Goal: Navigation & Orientation: Find specific page/section

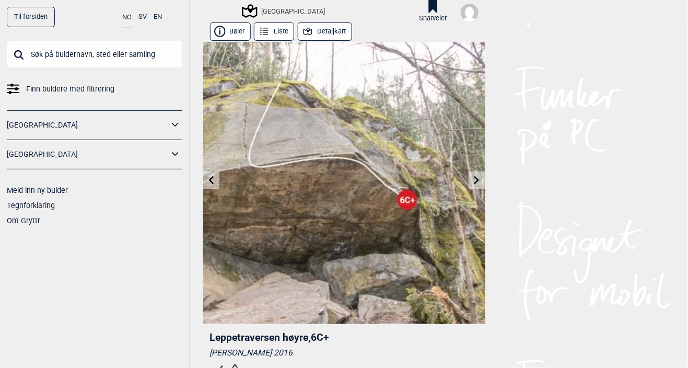
click at [482, 177] on link at bounding box center [477, 180] width 16 height 17
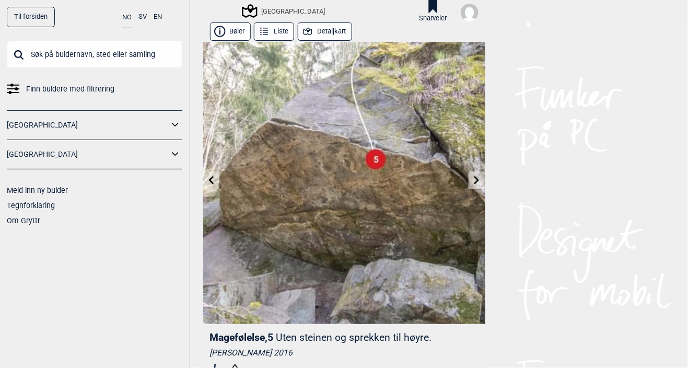
click at [483, 177] on link at bounding box center [477, 180] width 16 height 17
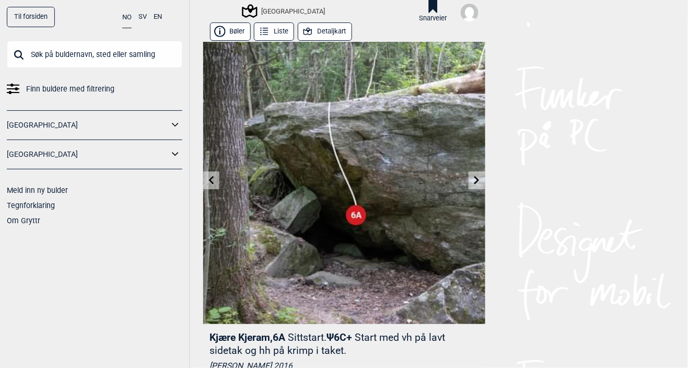
click at [216, 182] on link at bounding box center [211, 180] width 16 height 17
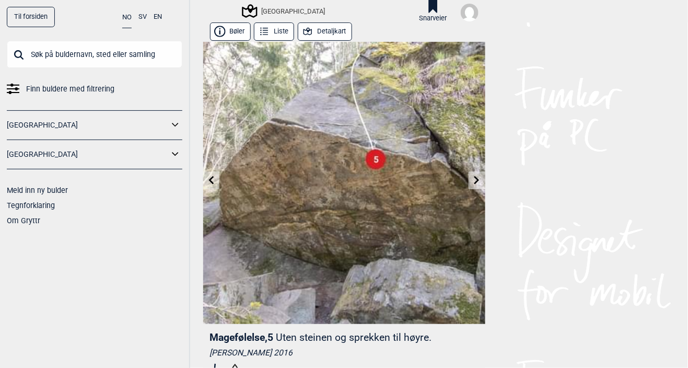
click at [216, 184] on link at bounding box center [211, 180] width 16 height 17
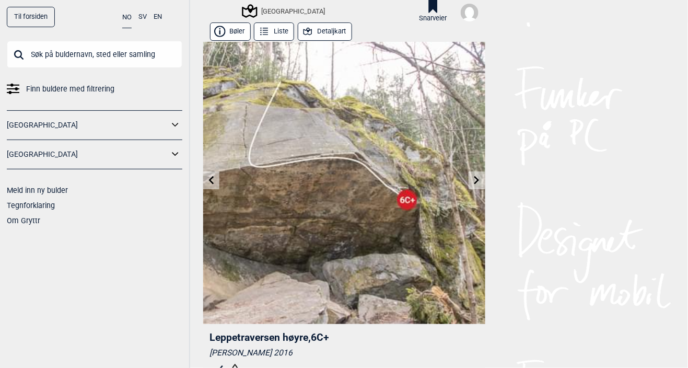
click at [217, 185] on link at bounding box center [211, 180] width 16 height 17
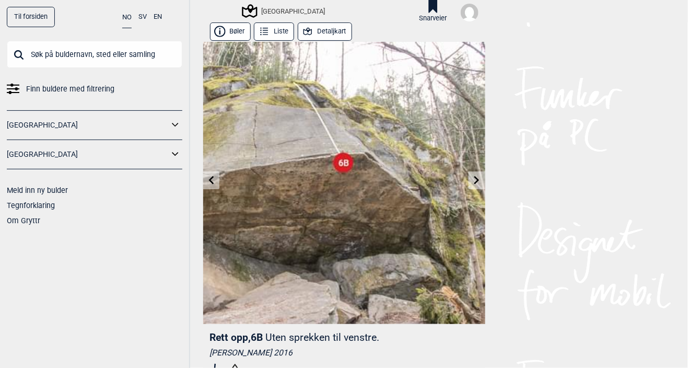
click at [219, 184] on link at bounding box center [211, 180] width 16 height 17
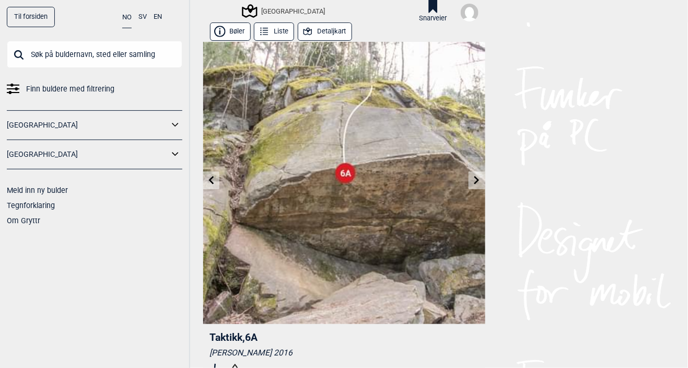
click at [210, 180] on icon at bounding box center [210, 180] width 5 height 8
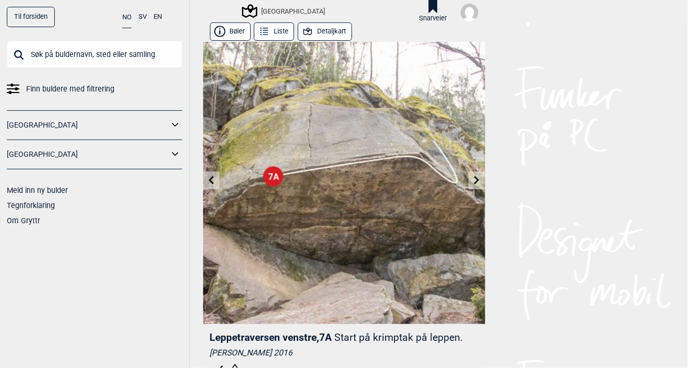
click at [213, 185] on link at bounding box center [211, 180] width 16 height 17
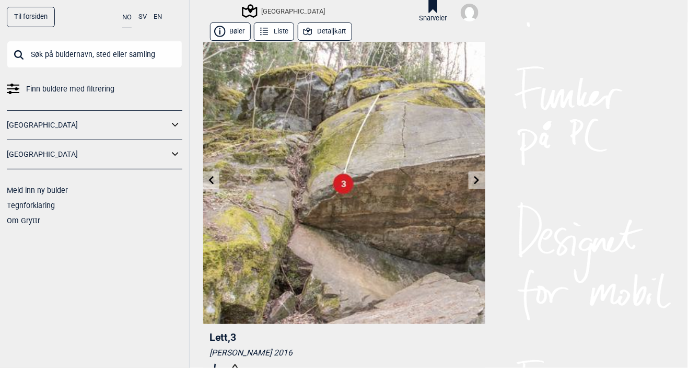
click at [470, 177] on link at bounding box center [477, 180] width 16 height 17
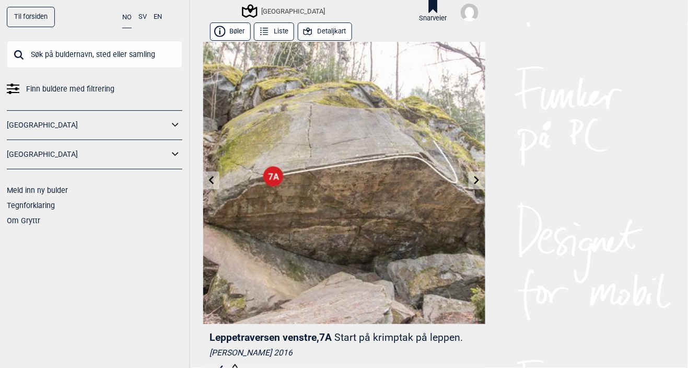
click at [483, 176] on link at bounding box center [477, 180] width 16 height 17
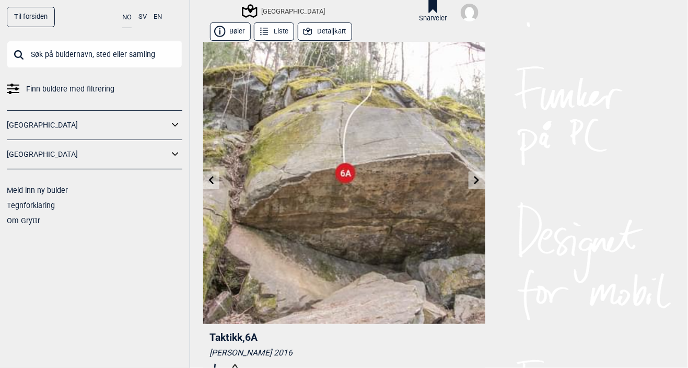
click at [483, 178] on link at bounding box center [477, 180] width 16 height 17
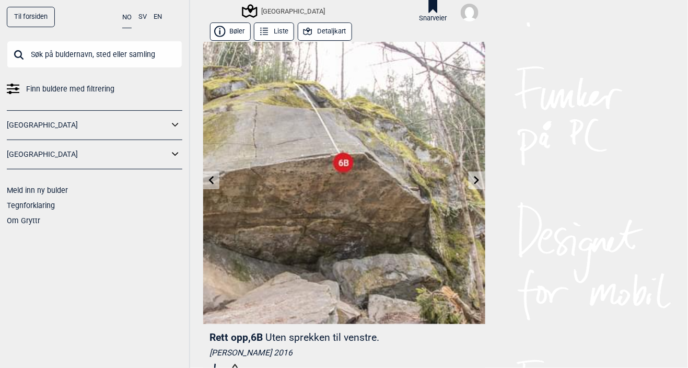
click at [478, 173] on link at bounding box center [477, 180] width 16 height 17
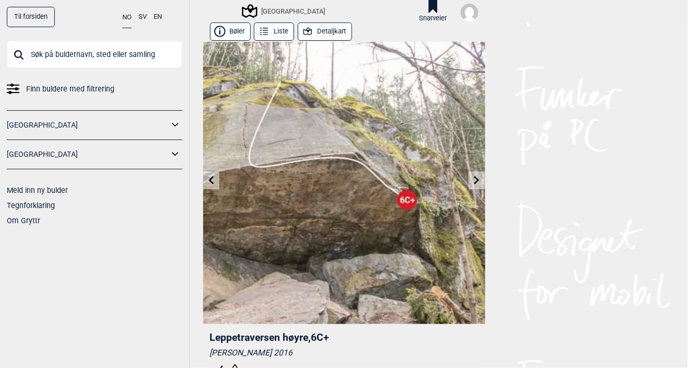
click at [211, 185] on link at bounding box center [211, 180] width 16 height 17
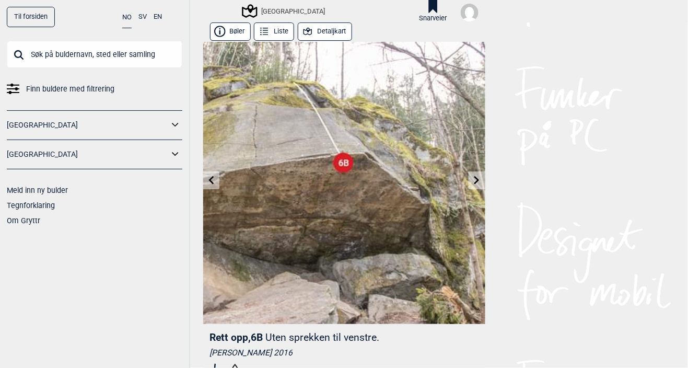
click at [213, 185] on link at bounding box center [211, 180] width 16 height 17
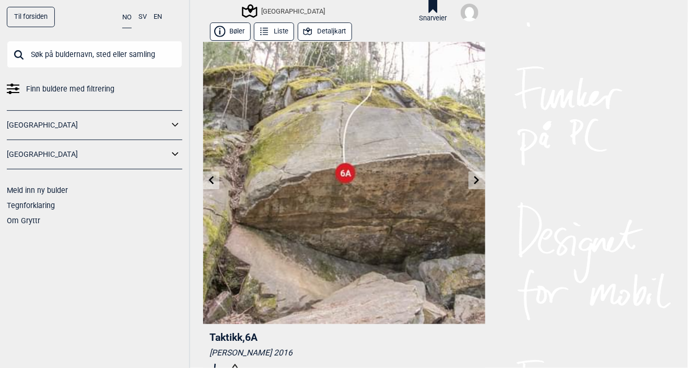
click at [213, 184] on link at bounding box center [211, 180] width 16 height 17
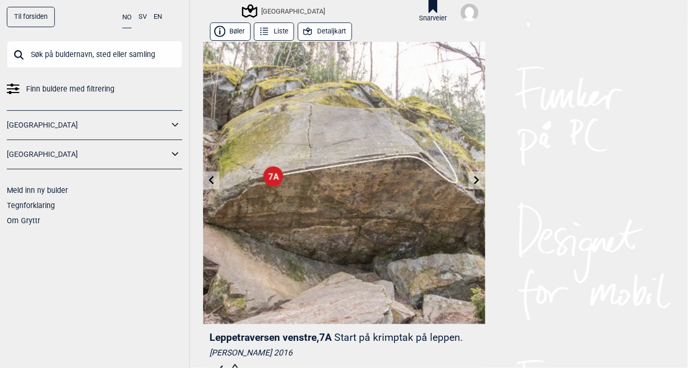
click at [484, 176] on link at bounding box center [477, 180] width 16 height 17
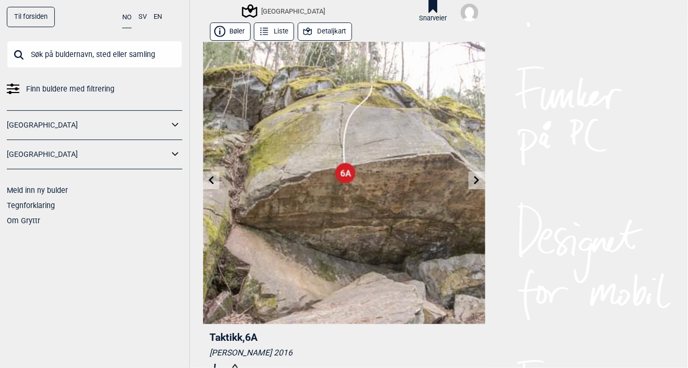
click at [485, 179] on link at bounding box center [477, 180] width 16 height 17
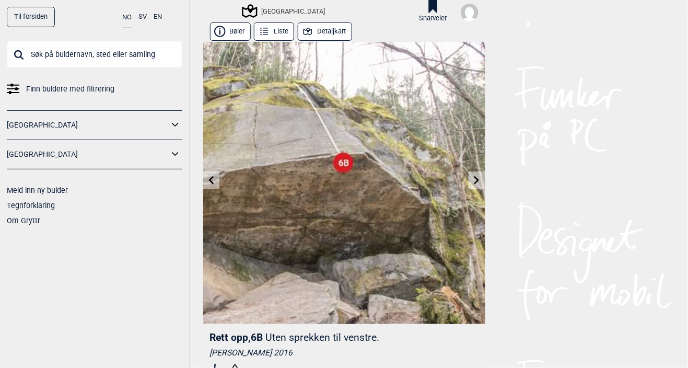
click at [483, 179] on link at bounding box center [477, 180] width 16 height 17
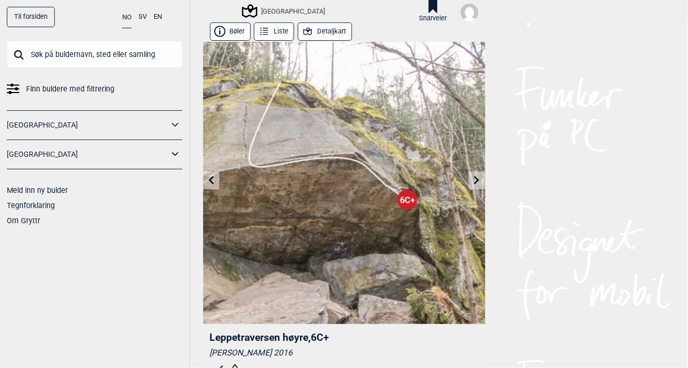
click at [483, 179] on link at bounding box center [477, 180] width 16 height 17
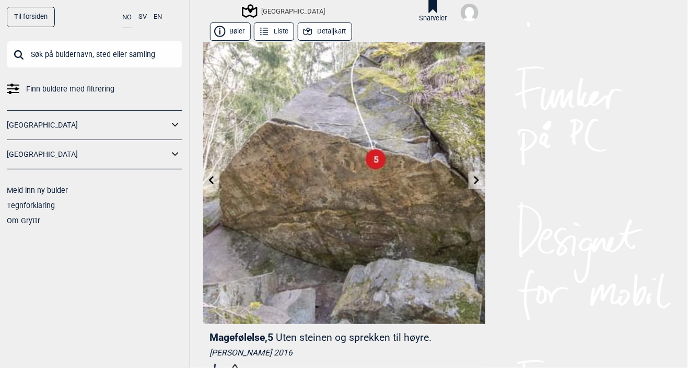
click at [212, 184] on link at bounding box center [211, 180] width 16 height 17
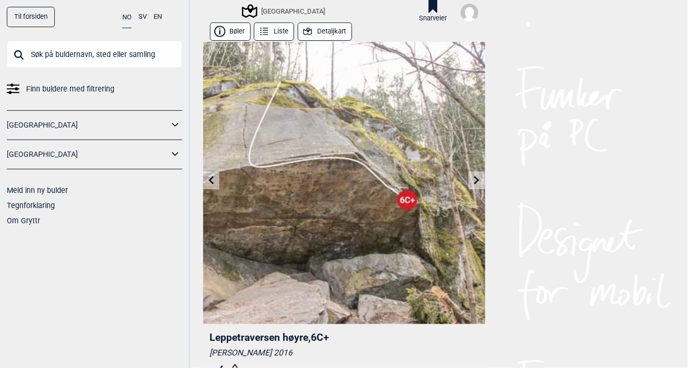
click at [211, 183] on icon at bounding box center [211, 180] width 8 height 8
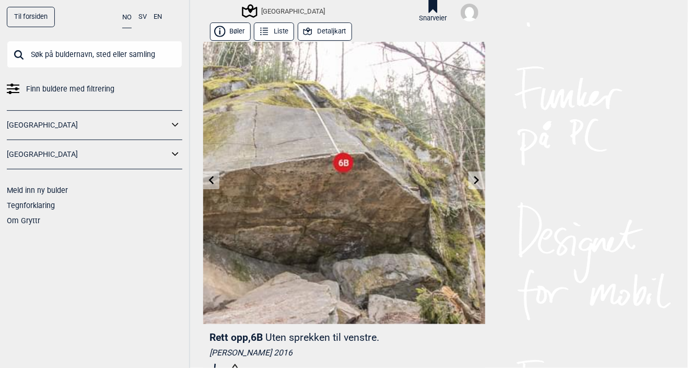
click at [211, 183] on icon at bounding box center [211, 180] width 8 height 8
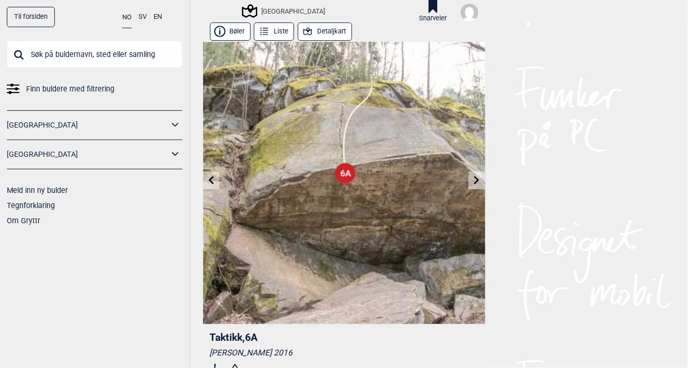
click at [210, 184] on icon at bounding box center [211, 180] width 8 height 8
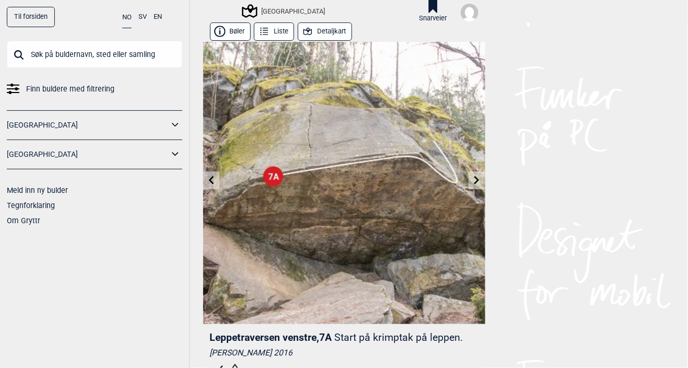
click at [484, 182] on link at bounding box center [477, 180] width 16 height 17
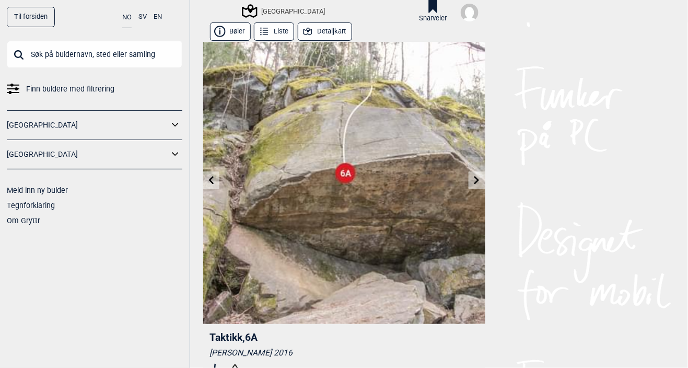
click at [484, 180] on link at bounding box center [477, 180] width 16 height 17
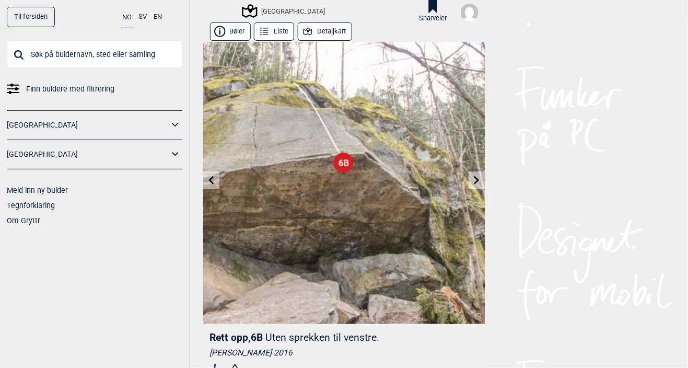
click at [484, 181] on link at bounding box center [477, 180] width 16 height 17
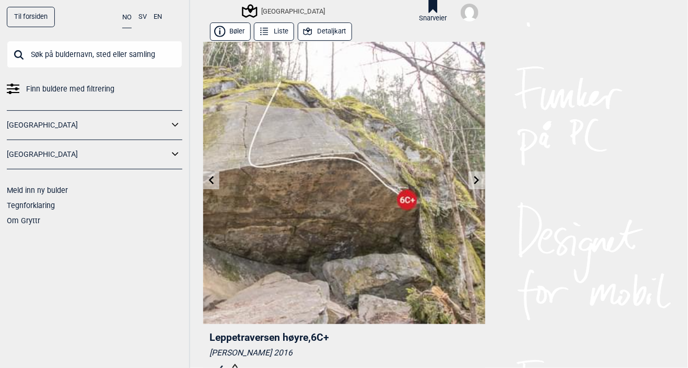
click at [212, 186] on link at bounding box center [211, 180] width 16 height 17
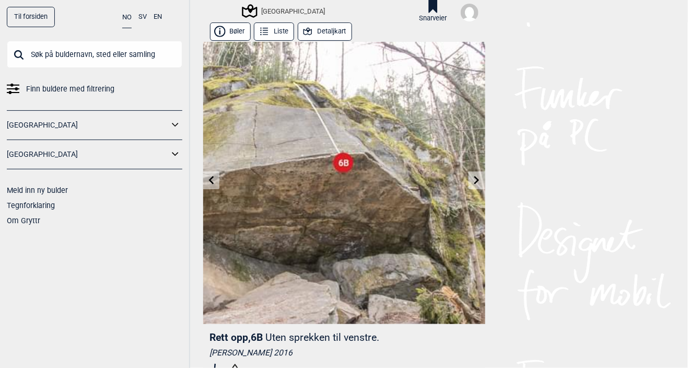
click at [212, 186] on link at bounding box center [211, 180] width 16 height 17
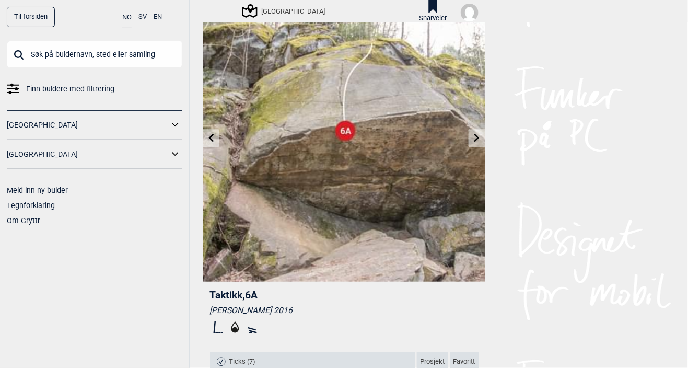
scroll to position [42, 0]
click at [475, 134] on icon at bounding box center [476, 138] width 5 height 8
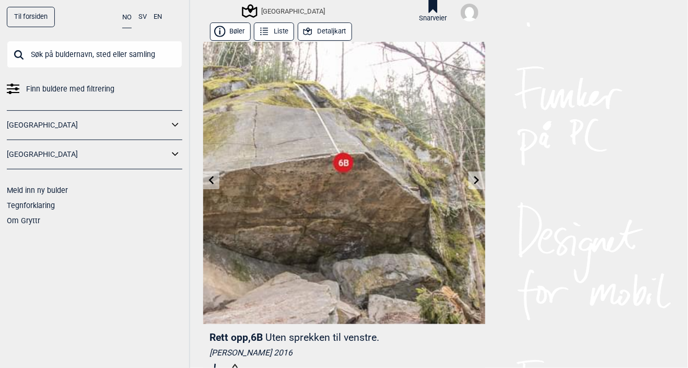
click at [480, 183] on icon at bounding box center [477, 180] width 8 height 8
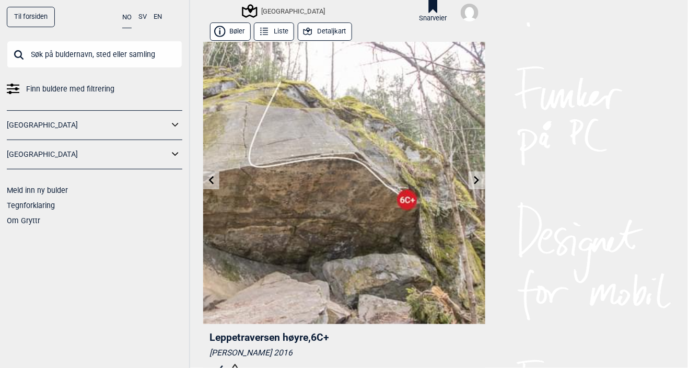
click at [219, 187] on link at bounding box center [211, 180] width 16 height 17
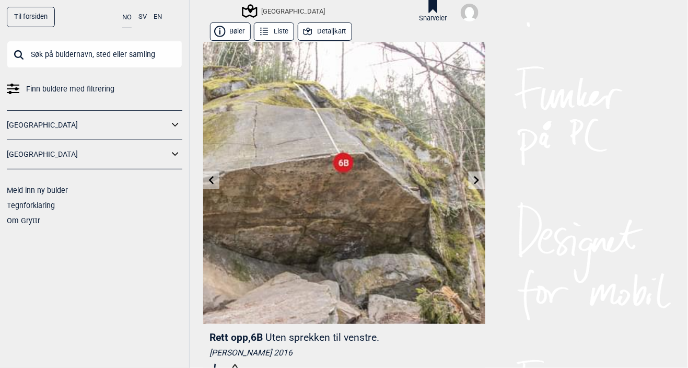
click at [218, 187] on link at bounding box center [211, 180] width 16 height 17
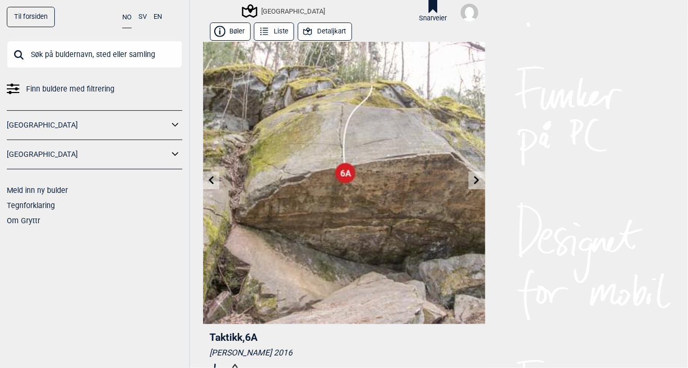
click at [217, 189] on link at bounding box center [211, 180] width 16 height 17
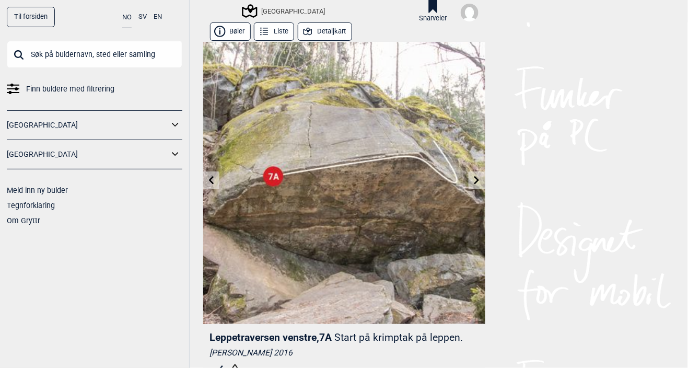
click at [216, 173] on link at bounding box center [211, 180] width 16 height 17
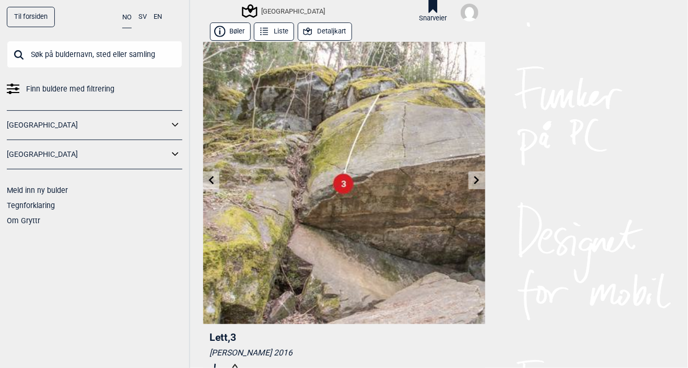
click at [493, 171] on div "Til forsiden NO SV EN Finn buldere med filtrering [GEOGRAPHIC_DATA] [GEOGRAPHIC…" at bounding box center [344, 184] width 688 height 368
click at [481, 180] on link at bounding box center [477, 180] width 16 height 17
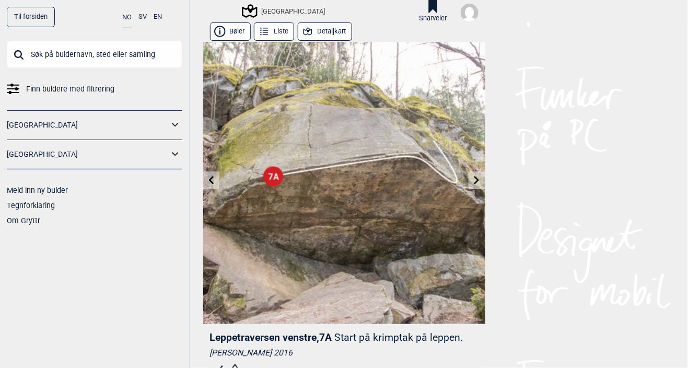
click at [482, 179] on link at bounding box center [477, 180] width 16 height 17
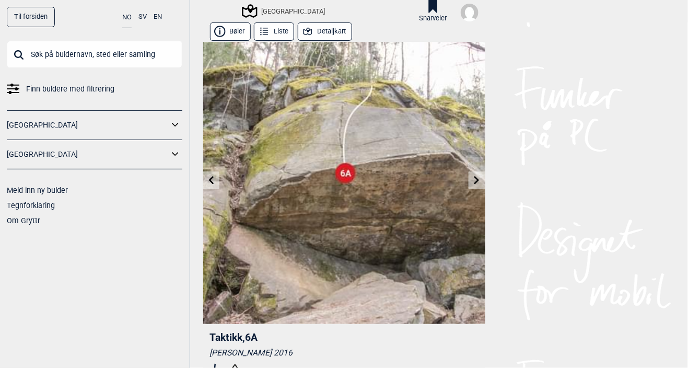
click at [483, 180] on link at bounding box center [477, 180] width 16 height 17
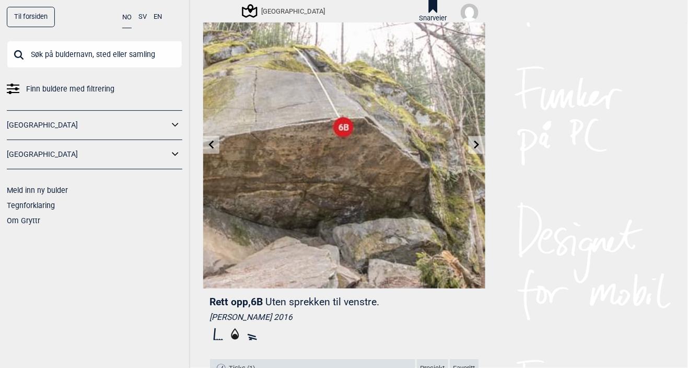
scroll to position [36, 0]
click at [484, 143] on link at bounding box center [477, 144] width 16 height 17
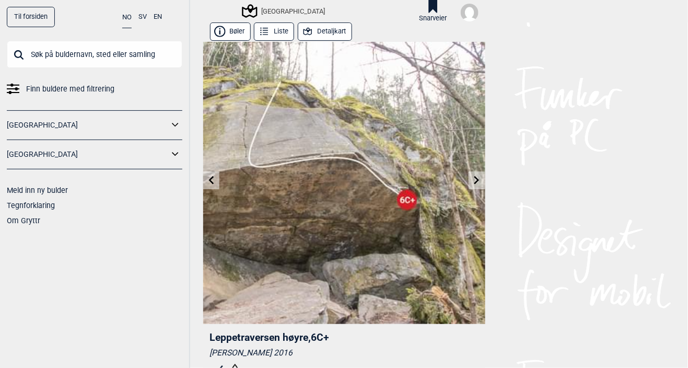
click at [219, 182] on link at bounding box center [211, 180] width 16 height 17
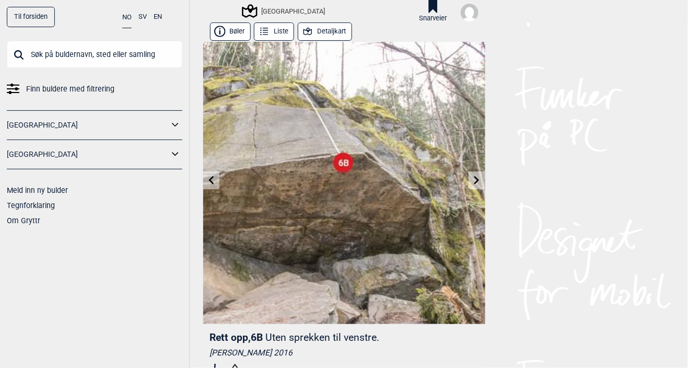
click at [483, 175] on link at bounding box center [477, 180] width 16 height 17
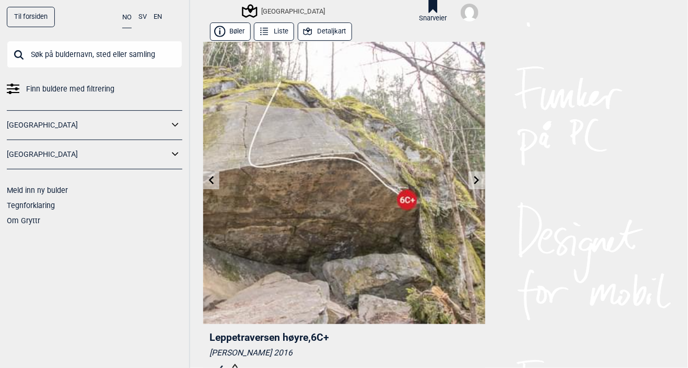
click at [482, 178] on link at bounding box center [477, 180] width 16 height 17
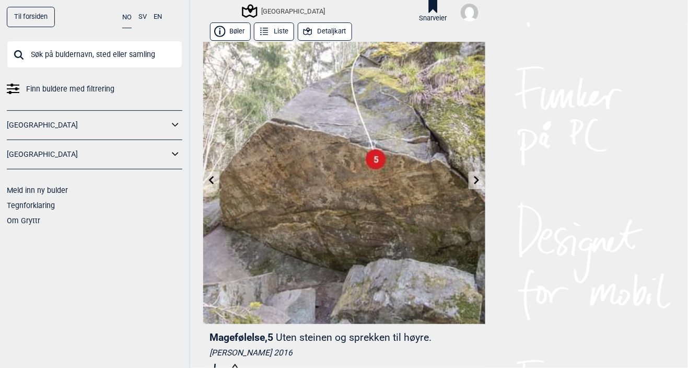
click at [475, 173] on link at bounding box center [477, 180] width 16 height 17
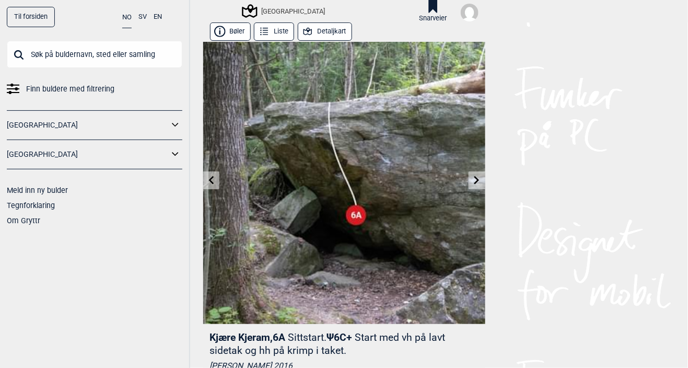
click at [214, 177] on icon at bounding box center [211, 180] width 8 height 8
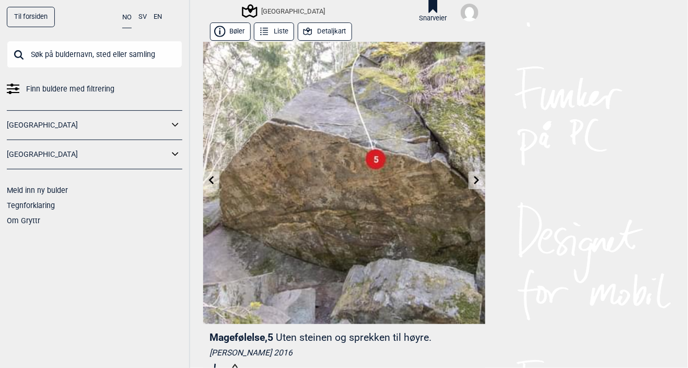
click at [217, 173] on link at bounding box center [211, 180] width 16 height 17
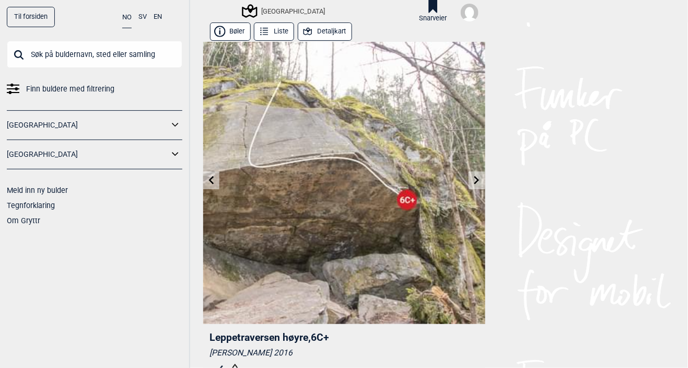
click at [214, 172] on link at bounding box center [211, 180] width 16 height 17
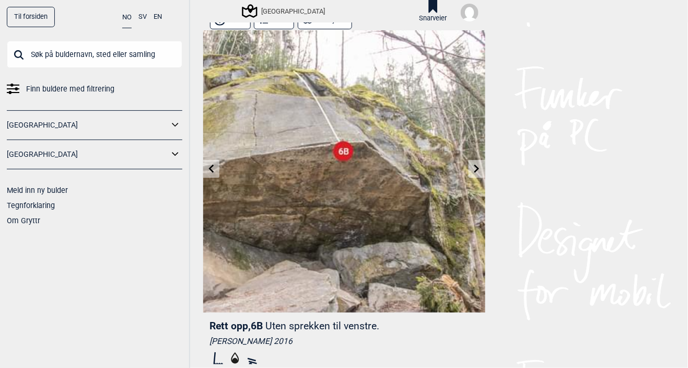
scroll to position [15, 0]
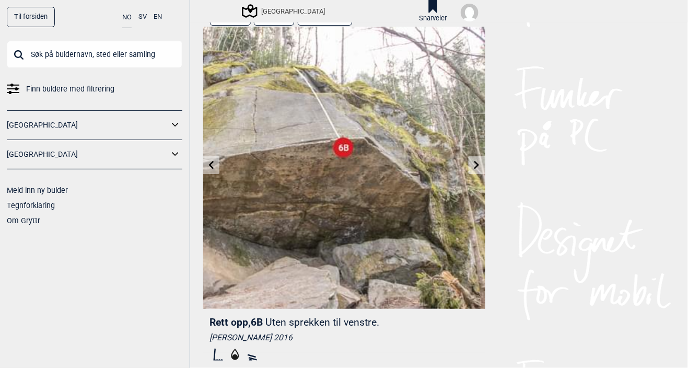
click at [479, 171] on link at bounding box center [477, 165] width 16 height 17
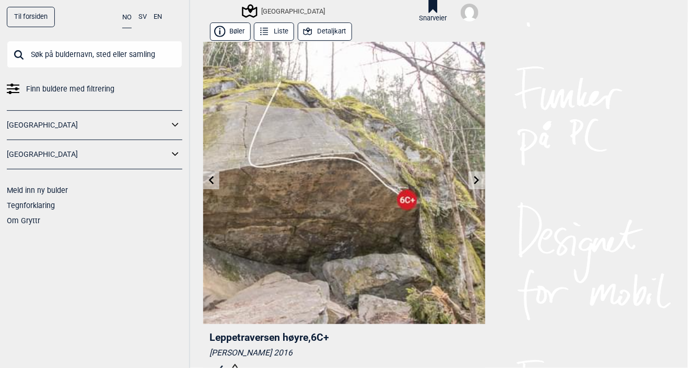
click at [493, 179] on div "Til forsiden NO SV EN Finn buldere med filtrering [GEOGRAPHIC_DATA] [GEOGRAPHIC…" at bounding box center [344, 184] width 688 height 368
click at [484, 181] on link at bounding box center [477, 180] width 16 height 17
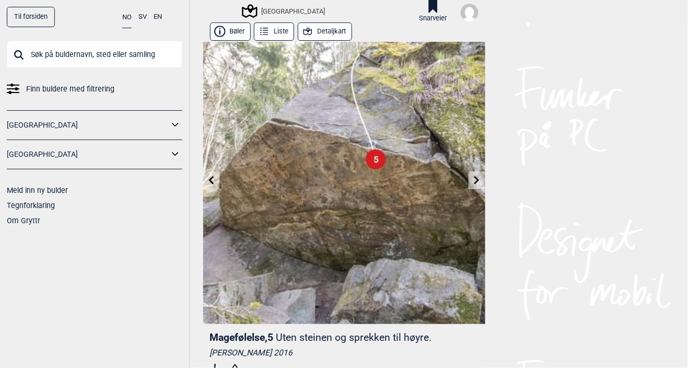
click at [493, 189] on div "Til forsiden NO SV EN Finn buldere med filtrering [GEOGRAPHIC_DATA] [GEOGRAPHIC…" at bounding box center [344, 184] width 688 height 368
click at [483, 184] on link at bounding box center [477, 180] width 16 height 17
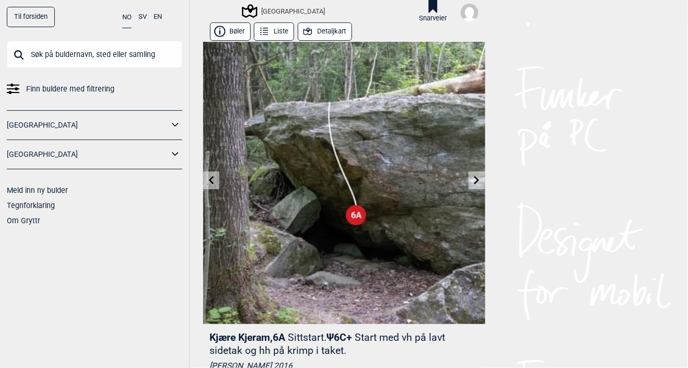
click at [217, 185] on link at bounding box center [211, 180] width 16 height 17
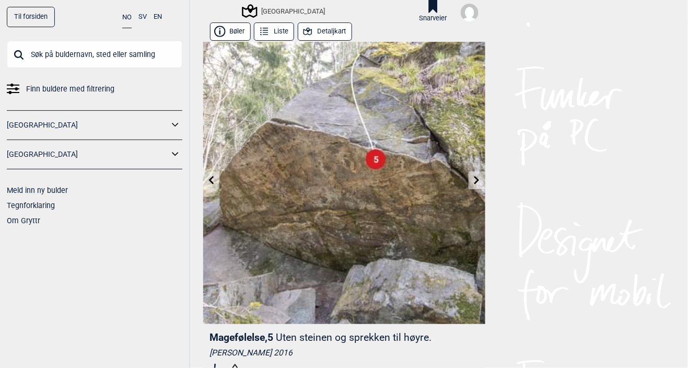
click at [215, 185] on link at bounding box center [211, 180] width 16 height 17
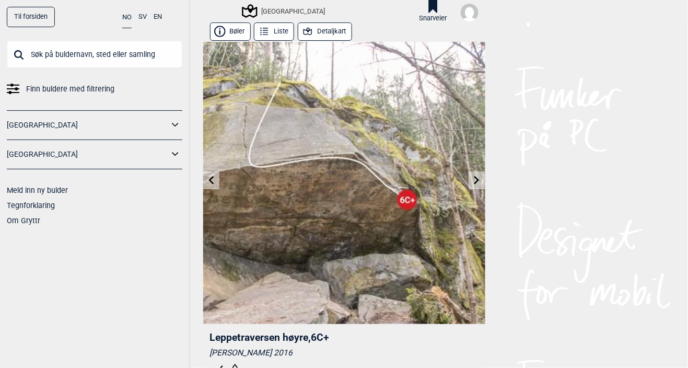
click at [225, 192] on img at bounding box center [344, 183] width 282 height 282
click at [216, 185] on link at bounding box center [211, 180] width 16 height 17
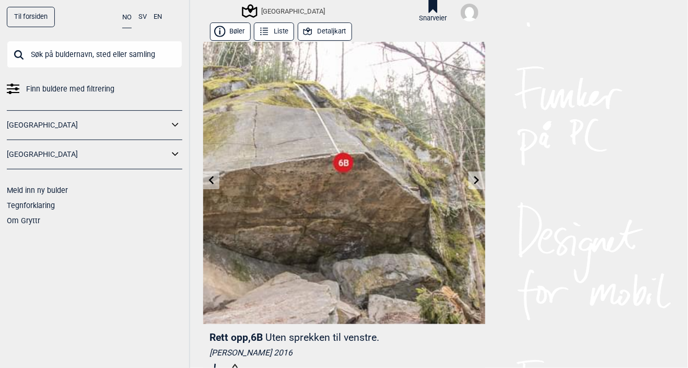
click at [475, 184] on icon at bounding box center [476, 180] width 5 height 8
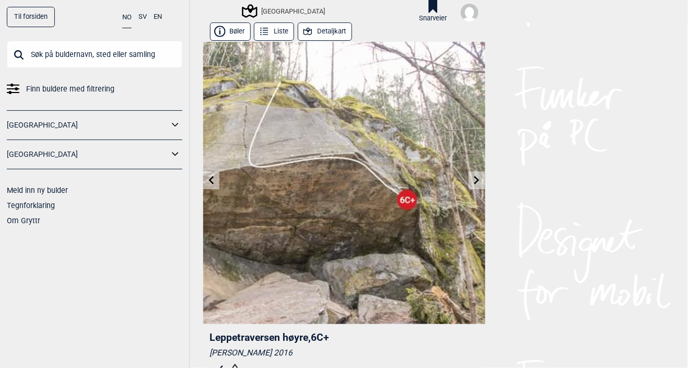
click at [474, 182] on icon at bounding box center [477, 180] width 8 height 8
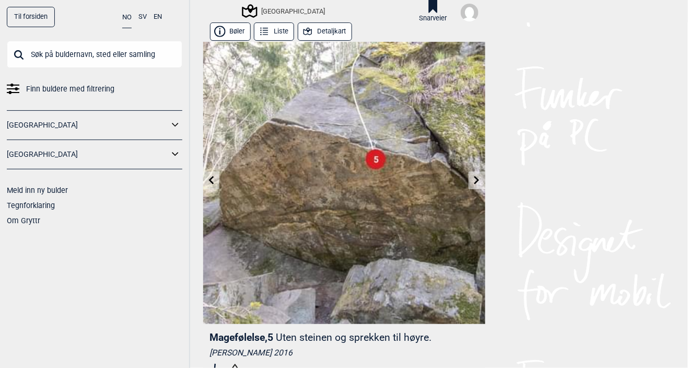
click at [478, 179] on icon at bounding box center [476, 180] width 5 height 8
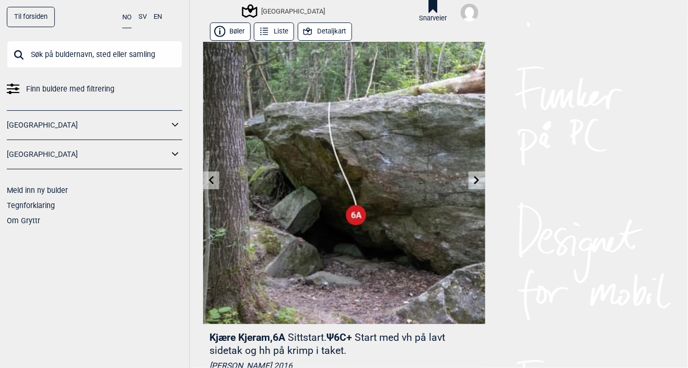
click at [478, 182] on icon at bounding box center [477, 180] width 8 height 8
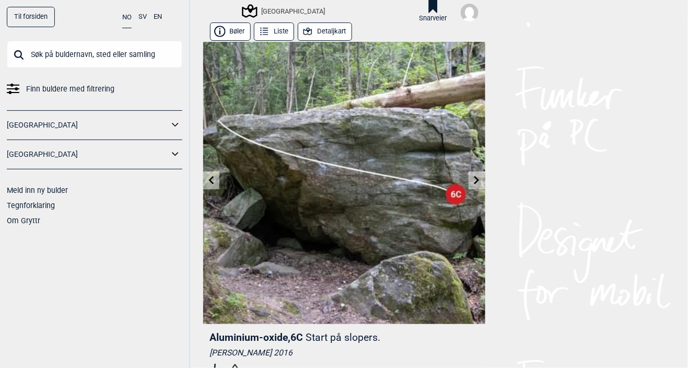
click at [478, 183] on icon at bounding box center [477, 180] width 8 height 8
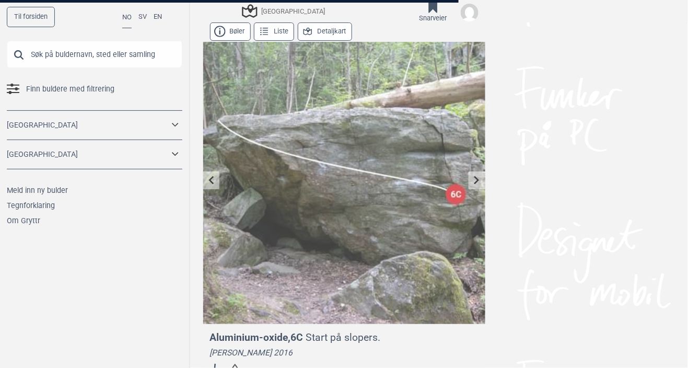
click at [480, 184] on div at bounding box center [344, 184] width 688 height 368
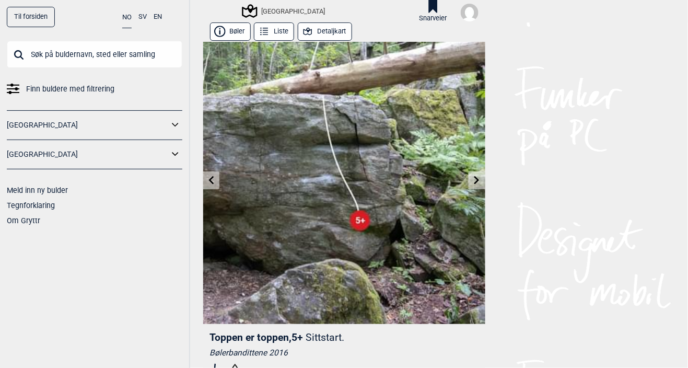
click at [472, 177] on link at bounding box center [477, 180] width 16 height 17
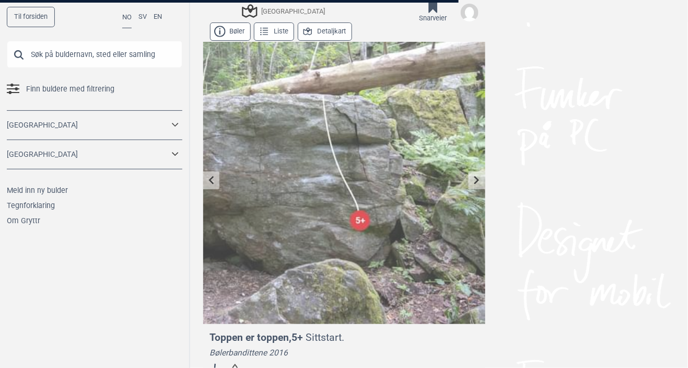
click at [480, 179] on div at bounding box center [344, 184] width 688 height 368
click at [478, 180] on div at bounding box center [344, 184] width 688 height 368
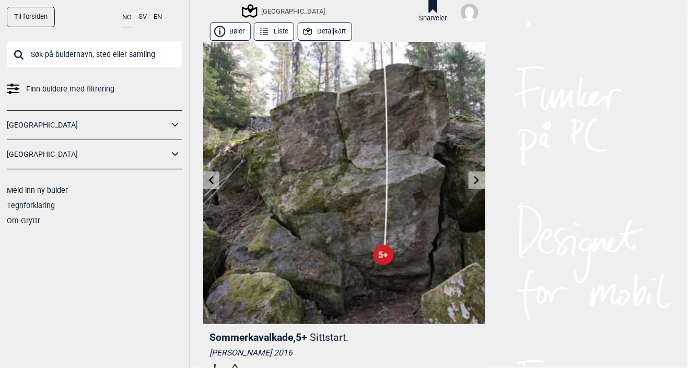
click at [477, 182] on icon at bounding box center [476, 180] width 5 height 8
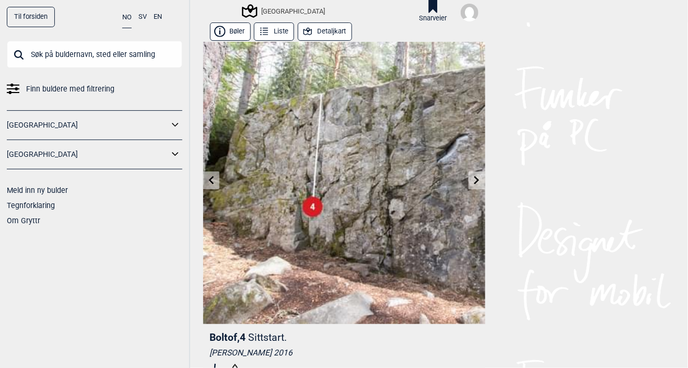
click at [480, 172] on link at bounding box center [477, 180] width 16 height 17
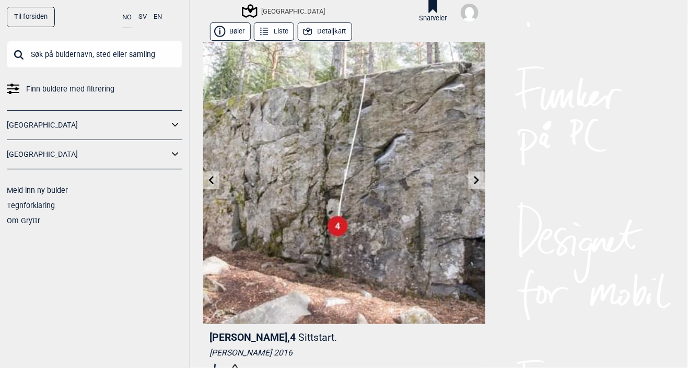
click at [478, 176] on icon at bounding box center [477, 180] width 8 height 8
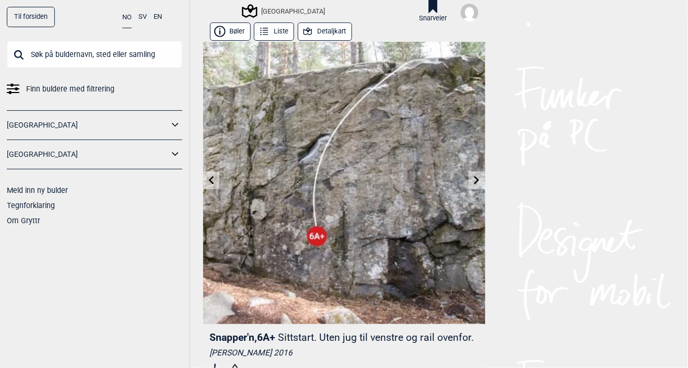
click at [478, 184] on link at bounding box center [477, 180] width 16 height 17
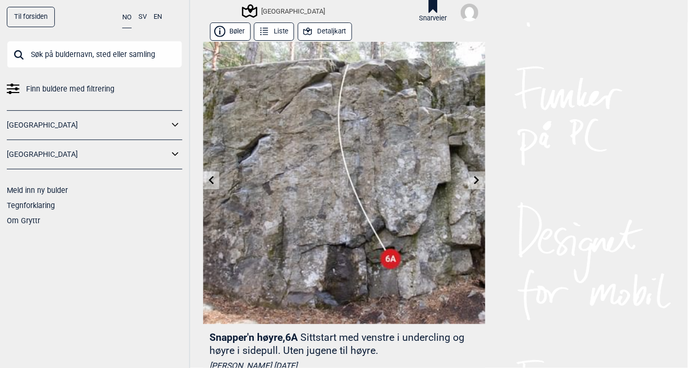
click at [481, 187] on link at bounding box center [477, 180] width 16 height 17
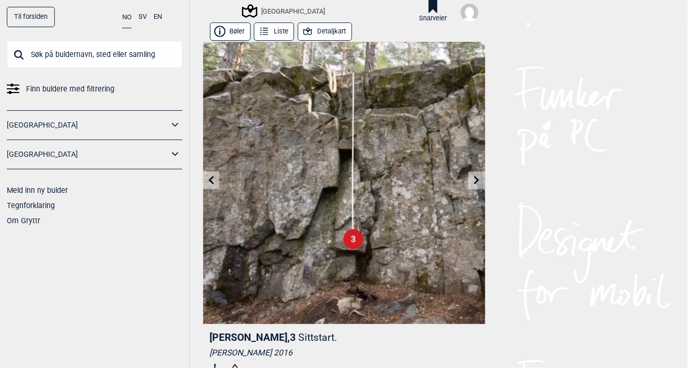
click at [473, 188] on link at bounding box center [477, 180] width 16 height 17
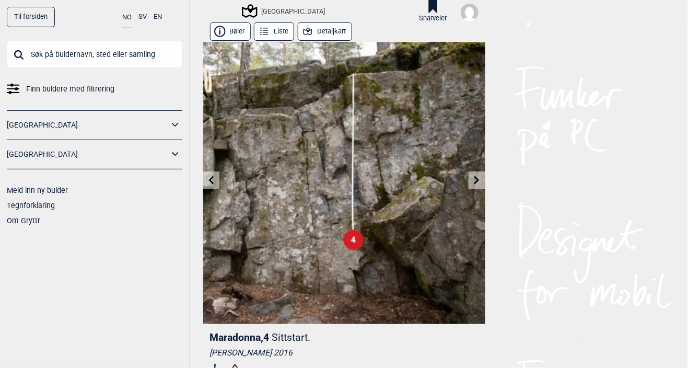
click at [475, 182] on icon at bounding box center [477, 180] width 8 height 8
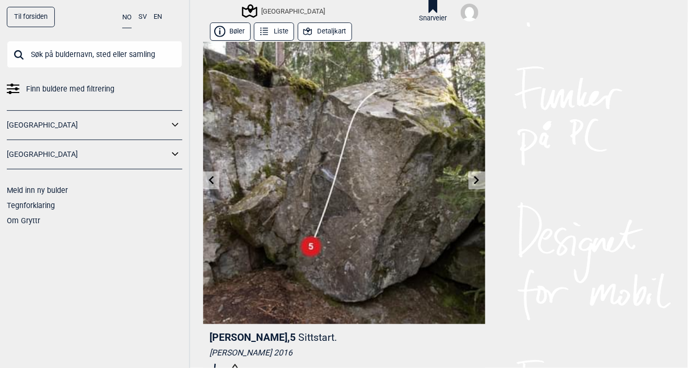
click at [314, 8] on div "[GEOGRAPHIC_DATA]" at bounding box center [284, 11] width 82 height 13
